Goal: Task Accomplishment & Management: Manage account settings

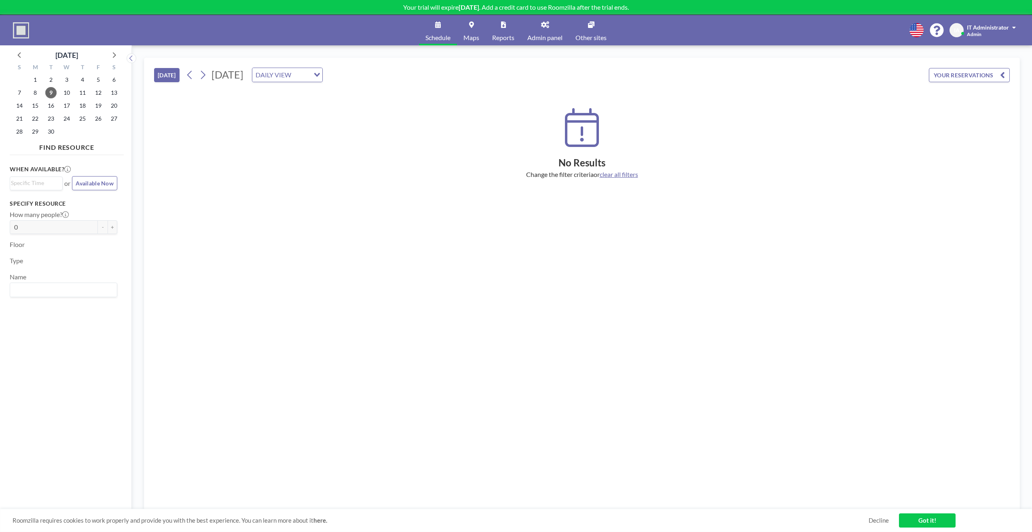
click at [549, 32] on link "Admin panel" at bounding box center [545, 30] width 48 height 30
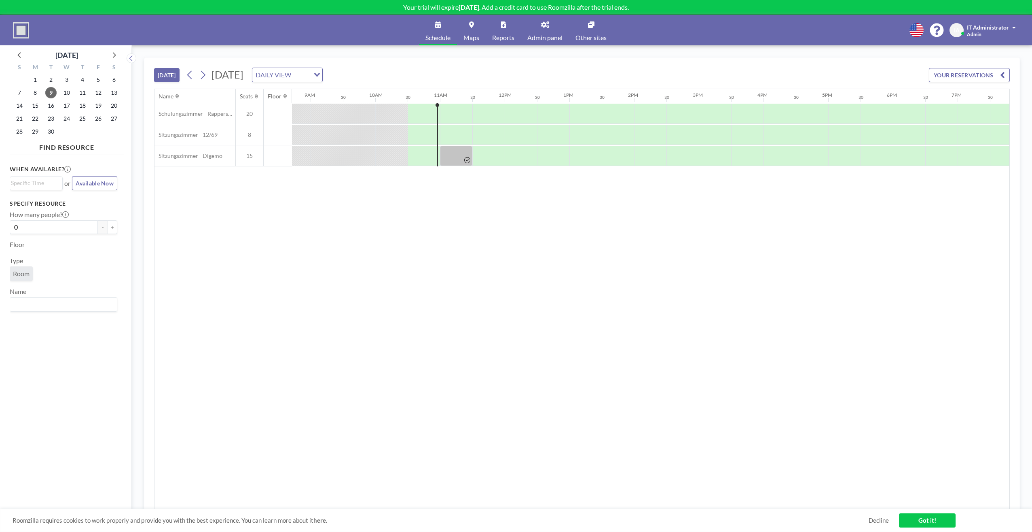
scroll to position [0, 647]
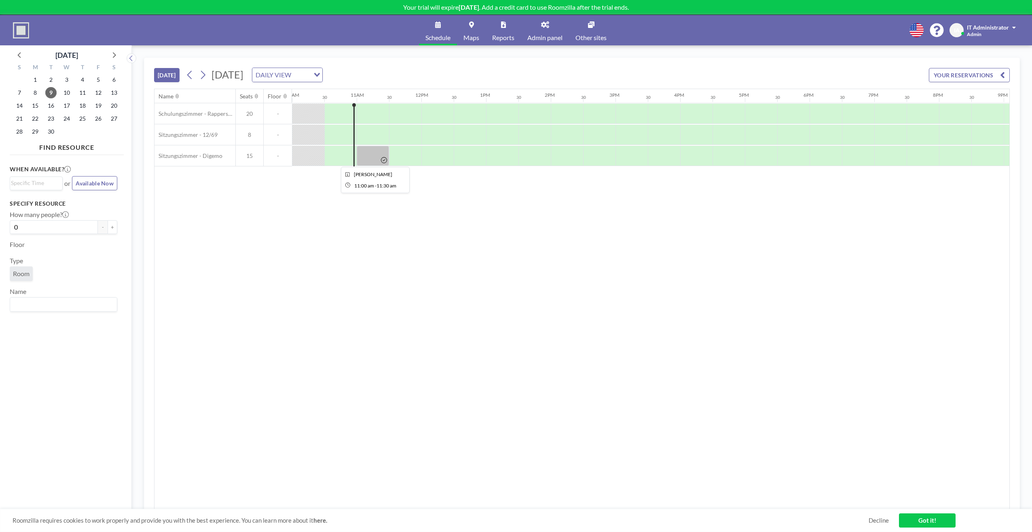
drag, startPoint x: 368, startPoint y: 157, endPoint x: 351, endPoint y: 187, distance: 34.8
click at [345, 194] on div "Name Seats Floor 12AM 30 1AM 30 2AM 30 3AM 30 4AM 30 5AM 30 6AM 30 7AM 30 8AM 3…" at bounding box center [582, 299] width 855 height 420
click at [373, 157] on div at bounding box center [373, 156] width 32 height 20
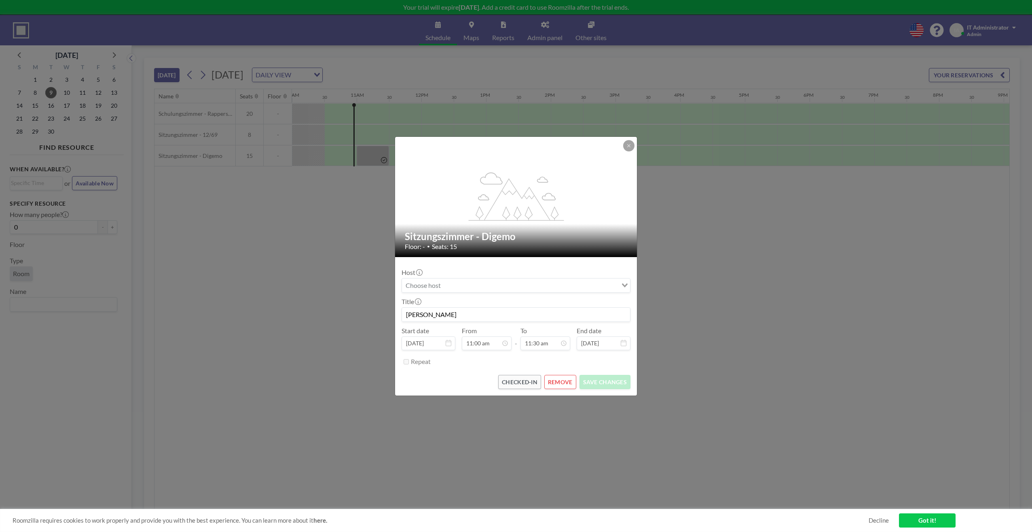
click at [569, 381] on button "REMOVE" at bounding box center [561, 382] width 32 height 14
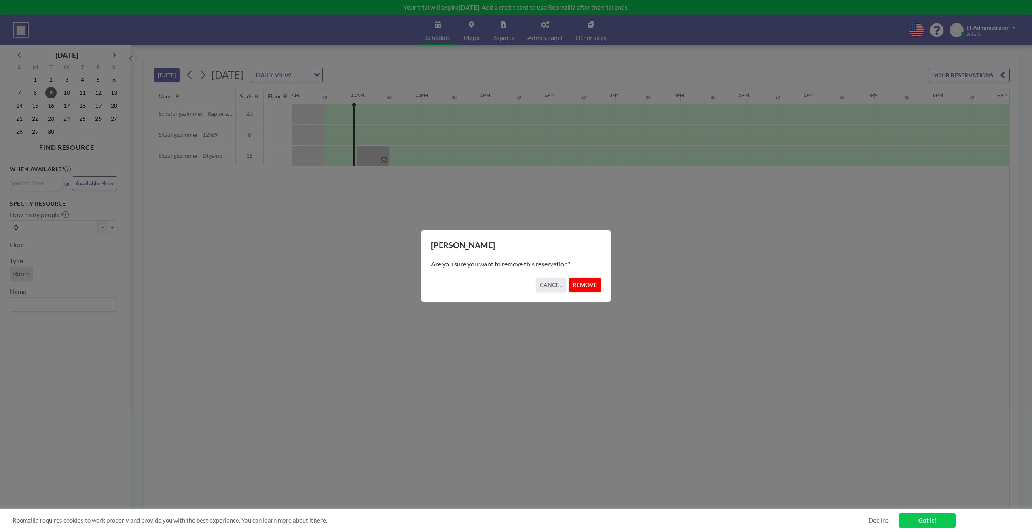
click at [587, 287] on button "REMOVE" at bounding box center [585, 285] width 32 height 14
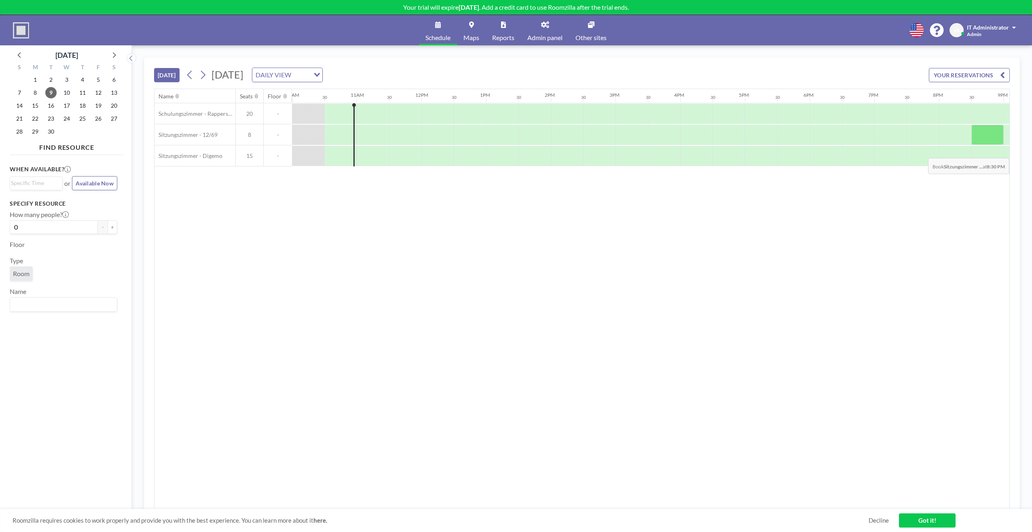
click at [796, 275] on div "Name Seats Floor 12AM 30 1AM 30 2AM 30 3AM 30 4AM 30 5AM 30 6AM 30 7AM 30 8AM 3…" at bounding box center [582, 299] width 855 height 420
click at [914, 519] on link "Got it!" at bounding box center [927, 520] width 57 height 14
click at [506, 252] on div "Name Seats Floor 12AM 30 1AM 30 2AM 30 3AM 30 4AM 30 5AM 30 6AM 30 7AM 30 8AM 3…" at bounding box center [582, 299] width 855 height 420
click at [721, 348] on div "Name Seats Floor 12AM 30 1AM 30 2AM 30 3AM 30 4AM 30 5AM 30 6AM 30 7AM 30 8AM 3…" at bounding box center [582, 299] width 855 height 420
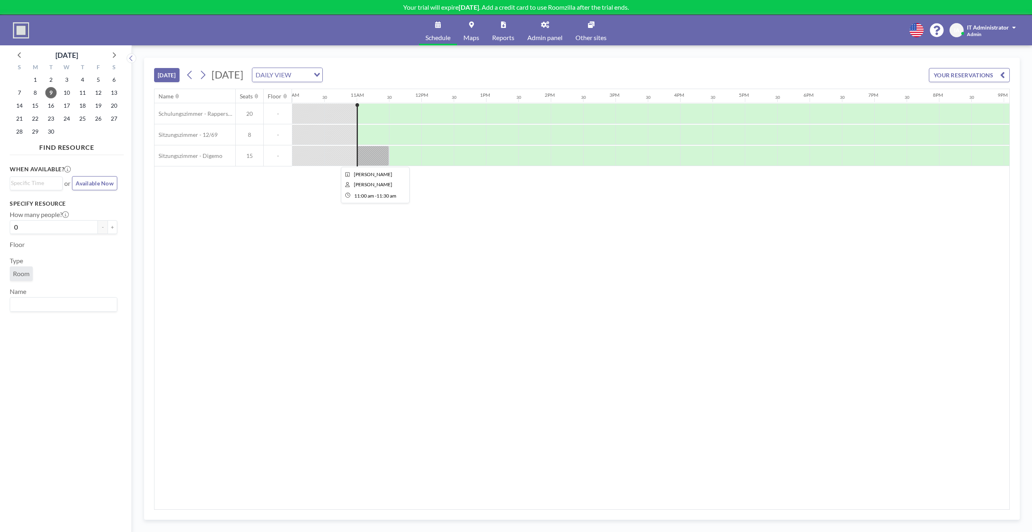
click at [375, 156] on div at bounding box center [373, 156] width 32 height 20
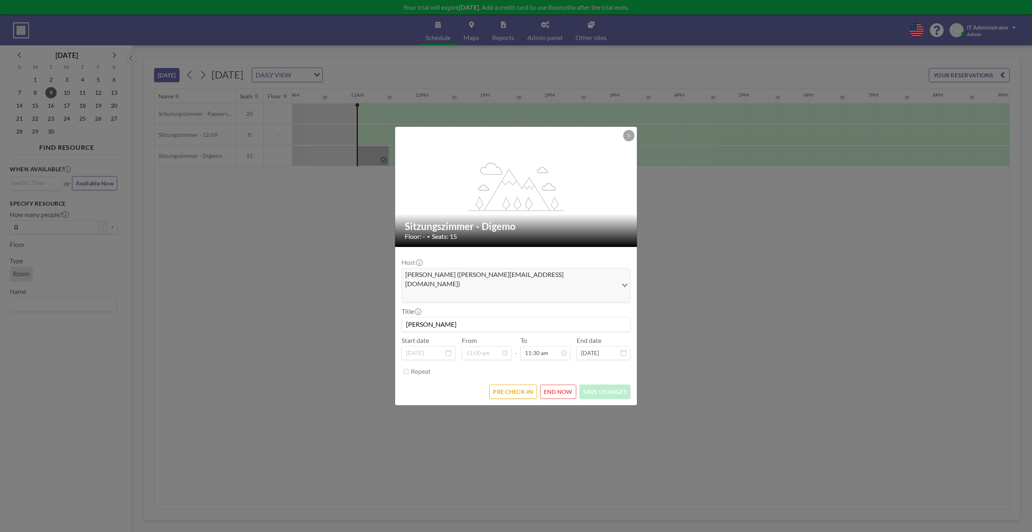
scroll to position [331, 0]
click at [557, 384] on button "END NOW" at bounding box center [558, 391] width 36 height 14
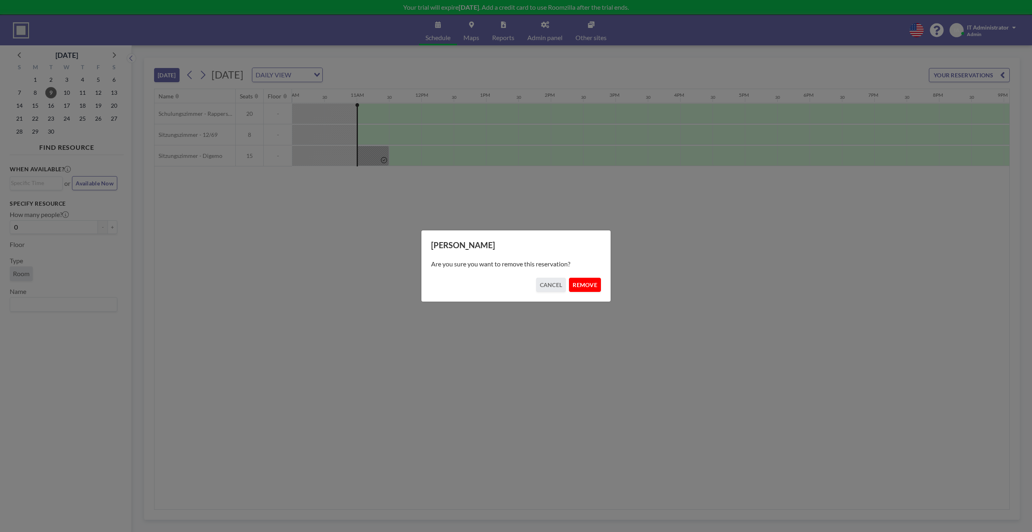
click at [577, 286] on button "REMOVE" at bounding box center [585, 285] width 32 height 14
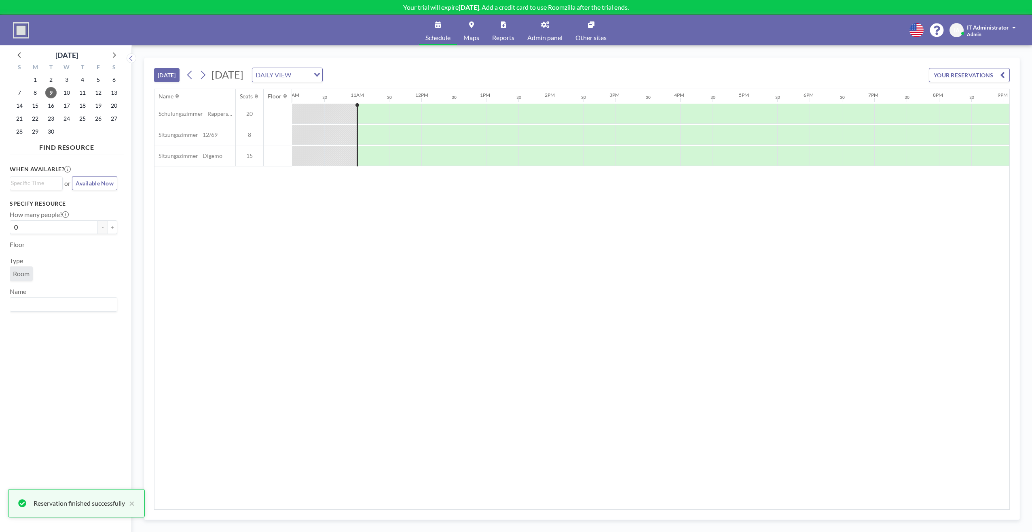
click at [453, 283] on div "Name Seats Floor 12AM 30 1AM 30 2AM 30 3AM 30 4AM 30 5AM 30 6AM 30 7AM 30 8AM 3…" at bounding box center [582, 299] width 855 height 420
click at [527, 234] on div "Name Seats Floor 12AM 30 1AM 30 2AM 30 3AM 30 4AM 30 5AM 30 6AM 30 7AM 30 8AM 3…" at bounding box center [582, 299] width 855 height 420
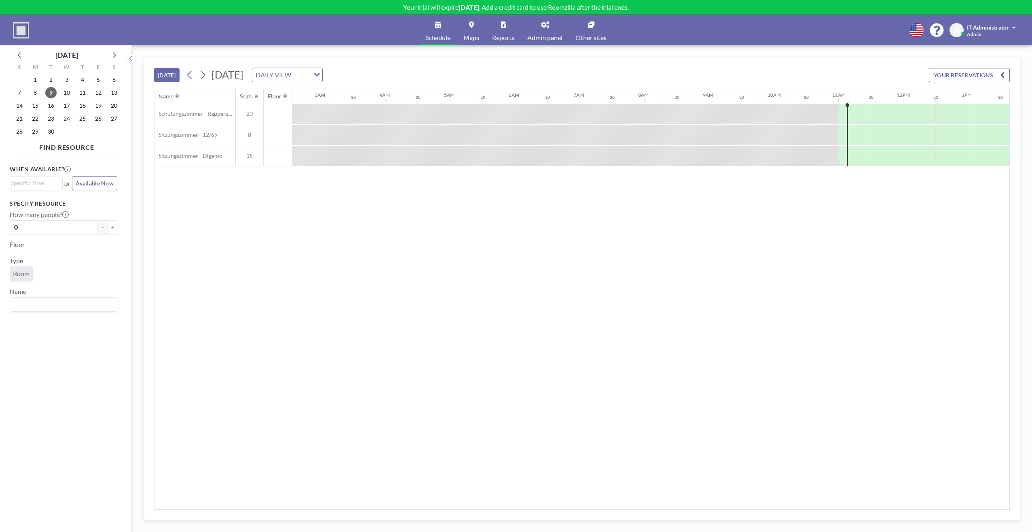
scroll to position [0, 647]
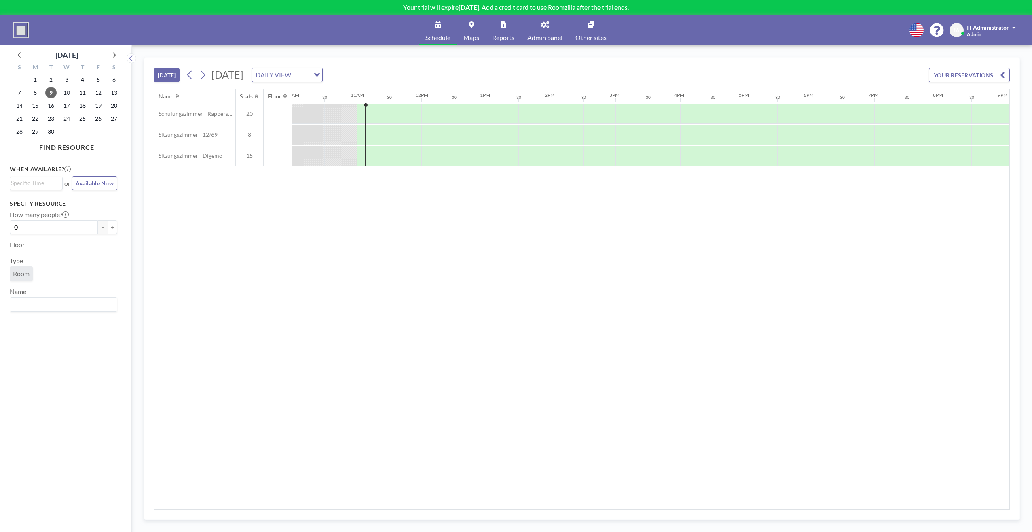
click at [422, 319] on div "Name Seats Floor 12AM 30 1AM 30 2AM 30 3AM 30 4AM 30 5AM 30 6AM 30 7AM 30 8AM 3…" at bounding box center [582, 299] width 855 height 420
click at [568, 254] on div "Name Seats Floor 12AM 30 1AM 30 2AM 30 3AM 30 4AM 30 5AM 30 6AM 30 7AM 30 8AM 3…" at bounding box center [582, 299] width 855 height 420
click at [81, 429] on div "When available? Loading... or Available Now Specify resource How many people? 0…" at bounding box center [67, 336] width 114 height 357
click at [88, 428] on div "When available? Loading... or Available Now Specify resource How many people? 0…" at bounding box center [67, 336] width 114 height 357
click at [866, 365] on div "Name Seats Floor 12AM 30 1AM 30 2AM 30 3AM 30 4AM 30 5AM 30 6AM 30 7AM 30 8AM 3…" at bounding box center [582, 299] width 855 height 420
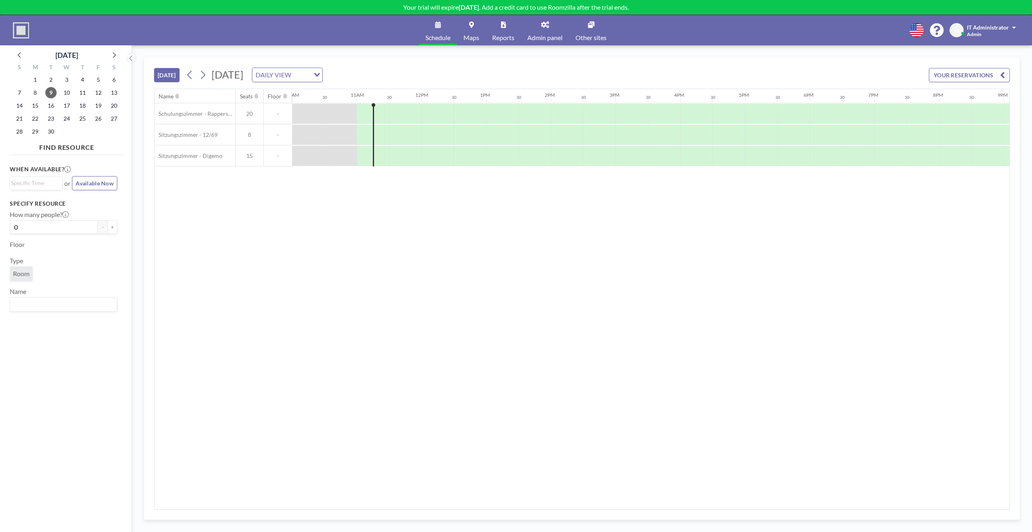
click at [545, 31] on link "Admin panel" at bounding box center [545, 30] width 48 height 30
click at [470, 225] on div "Name Seats Floor 12AM 30 1AM 30 2AM 30 3AM 30 4AM 30 5AM 30 6AM 30 7AM 30 8AM 3…" at bounding box center [582, 299] width 855 height 420
click at [536, 32] on link "Admin panel" at bounding box center [545, 30] width 48 height 30
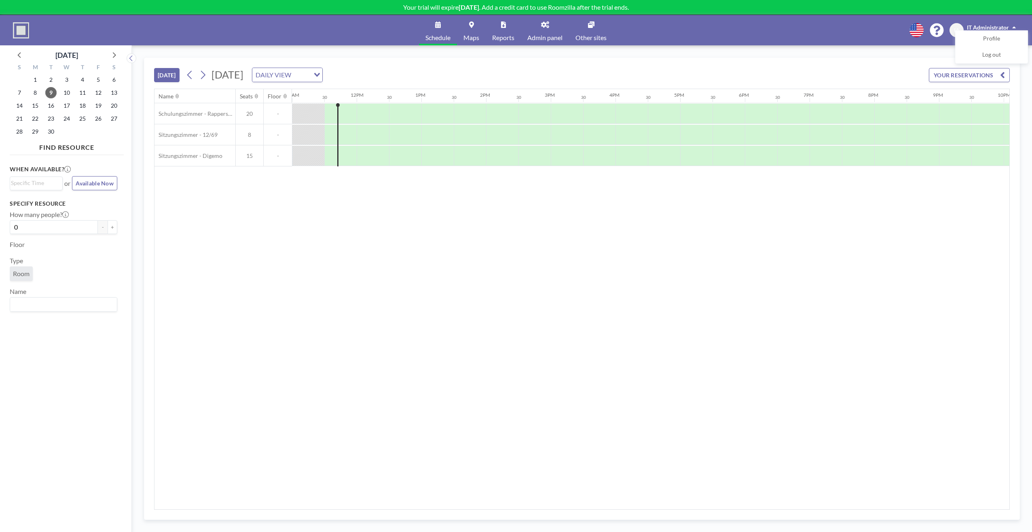
click at [377, 223] on div "Name Seats Floor 12AM 30 1AM 30 2AM 30 3AM 30 4AM 30 5AM 30 6AM 30 7AM 30 8AM 3…" at bounding box center [582, 299] width 855 height 420
click at [41, 358] on div "When available? Loading... or Available Now Specify resource How many people? 0…" at bounding box center [67, 336] width 114 height 357
drag, startPoint x: 310, startPoint y: 241, endPoint x: 298, endPoint y: 214, distance: 29.5
click at [311, 242] on div "Name Seats Floor 12AM 30 1AM 30 2AM 30 3AM 30 4AM 30 5AM 30 6AM 30 7AM 30 8AM 3…" at bounding box center [582, 299] width 855 height 420
click at [228, 93] on div "Name" at bounding box center [195, 96] width 81 height 14
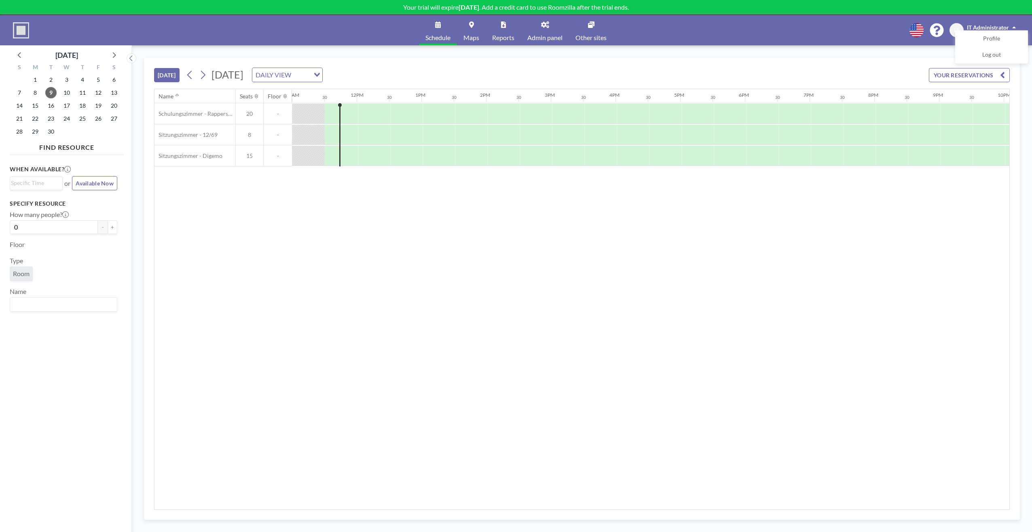
drag, startPoint x: 269, startPoint y: 185, endPoint x: 210, endPoint y: 208, distance: 63.2
click at [269, 185] on div "Name Seats Floor 12AM 30 1AM 30 2AM 30 3AM 30 4AM 30 5AM 30 6AM 30 7AM 30 8AM 3…" at bounding box center [582, 299] width 855 height 420
